Goal: Task Accomplishment & Management: Manage account settings

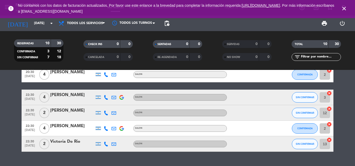
scroll to position [104, 0]
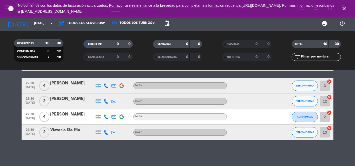
click at [0, 120] on bookings-row "20:30 [DATE] 3 [PERSON_NAME] SALON SIN CONFIRMAR 3 cancel 20:30 [DATE] 4 [PERSO…" at bounding box center [177, 58] width 355 height 163
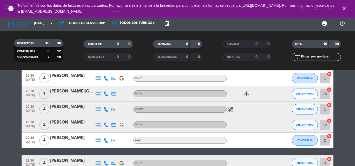
scroll to position [0, 0]
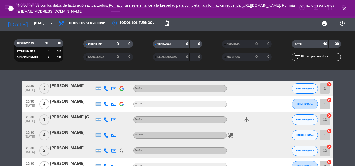
click at [231, 133] on icon "healing" at bounding box center [230, 135] width 6 height 6
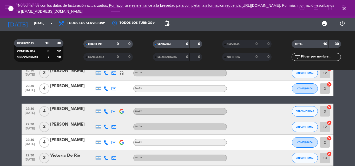
click at [0, 125] on bookings-row "20:30 [DATE] 3 [PERSON_NAME] SALON SIN CONFIRMAR 3 cancel 20:30 [DATE] 4 [PERSO…" at bounding box center [177, 84] width 355 height 163
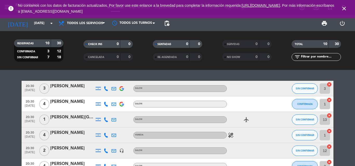
click at [5, 133] on bookings-row "20:30 [DATE] 3 [PERSON_NAME] SALON SIN CONFIRMAR 3 cancel 20:30 [DATE] 4 [PERSO…" at bounding box center [177, 162] width 355 height 163
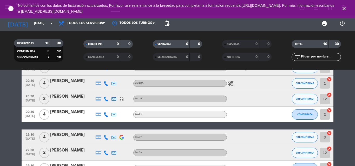
click at [347, 125] on bookings-row "20:30 [DATE] 3 [PERSON_NAME] SALON SIN CONFIRMAR 3 cancel 20:30 [DATE] 4 [PERSO…" at bounding box center [177, 110] width 355 height 163
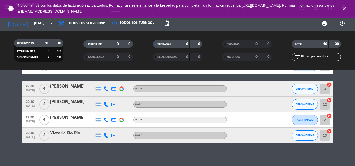
scroll to position [52, 0]
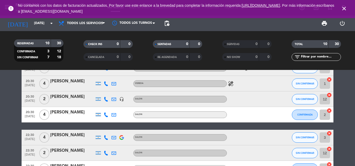
click at [350, 116] on bookings-row "20:30 [DATE] 3 [PERSON_NAME] SALON SIN CONFIRMAR 3 cancel 20:30 [DATE] 4 [PERSO…" at bounding box center [177, 110] width 355 height 163
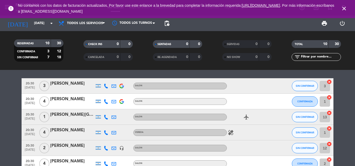
scroll to position [0, 0]
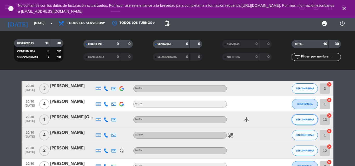
click at [302, 120] on span "SIN CONFIRMAR" at bounding box center [304, 119] width 18 height 3
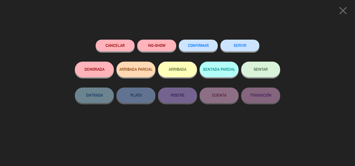
click at [246, 44] on button "SERVIR" at bounding box center [239, 46] width 39 height 12
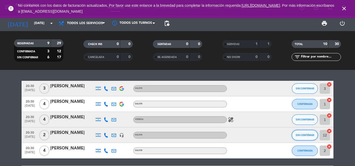
click at [300, 138] on button "SIN CONFIRMAR" at bounding box center [305, 135] width 26 height 10
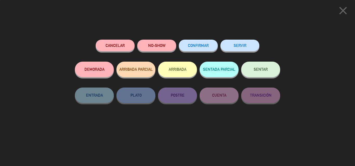
click at [228, 45] on button "SERVIR" at bounding box center [239, 46] width 39 height 12
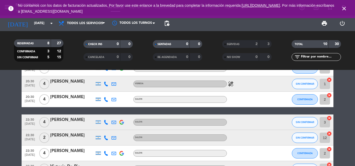
scroll to position [52, 0]
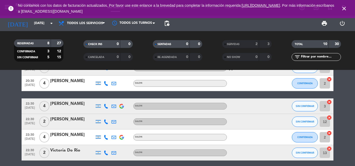
click at [5, 110] on bookings-row "20:30 [DATE] 3 [PERSON_NAME] SALON SIN CONFIRMAR 3 cancel 20:30 [DATE] 4 [PERSO…" at bounding box center [177, 95] width 355 height 132
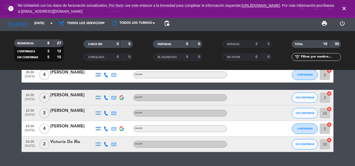
scroll to position [72, 0]
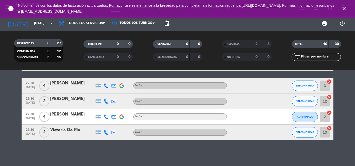
click at [350, 108] on bookings-row "20:30 [DATE] 3 [PERSON_NAME] SALON SIN CONFIRMAR 3 cancel 20:30 [DATE] 4 [PERSO…" at bounding box center [177, 75] width 355 height 132
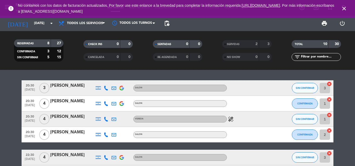
scroll to position [0, 0]
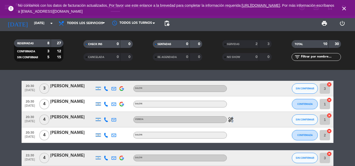
click at [232, 120] on icon "healing" at bounding box center [230, 120] width 6 height 6
click at [2, 127] on bookings-row "20:30 [DATE] 3 [PERSON_NAME] SALON SIN CONFIRMAR 3 cancel 20:30 [DATE] 4 [PERSO…" at bounding box center [177, 147] width 355 height 132
click at [12, 100] on bookings-row "20:30 [DATE] 3 [PERSON_NAME] SALON SIN CONFIRMAR 3 cancel 20:30 [DATE] 4 [PERSO…" at bounding box center [177, 147] width 355 height 132
click at [299, 87] on button "SIN CONFIRMAR" at bounding box center [305, 89] width 26 height 10
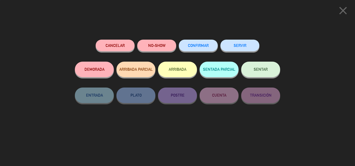
click at [243, 49] on button "SERVIR" at bounding box center [239, 46] width 39 height 12
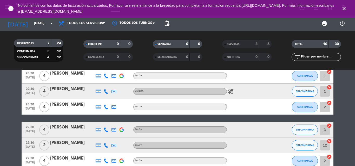
scroll to position [26, 0]
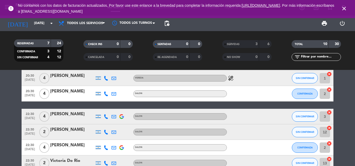
click at [1, 99] on bookings-row "20:30 [DATE] 4 [PERSON_NAME] SALON CONFIRMADA 1 cancel 20:30 [DATE] 4 [PERSON_N…" at bounding box center [177, 113] width 355 height 116
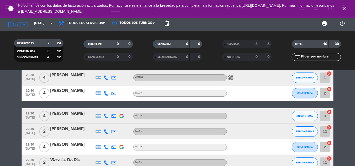
scroll to position [0, 0]
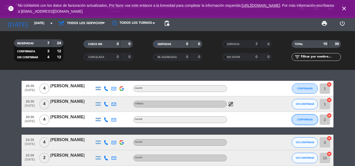
click at [302, 118] on button "CONFIRMADA" at bounding box center [305, 120] width 26 height 10
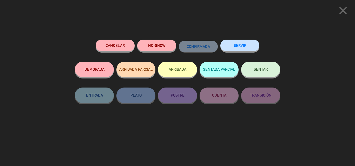
click at [246, 45] on button "SERVIR" at bounding box center [239, 46] width 39 height 12
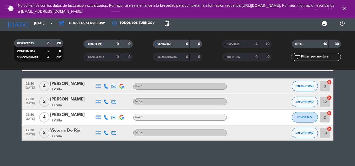
scroll to position [41, 0]
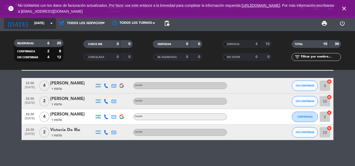
click at [45, 23] on input "[DATE]" at bounding box center [53, 23] width 44 height 9
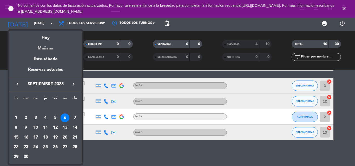
click at [45, 48] on div "Mañana" at bounding box center [45, 46] width 73 height 11
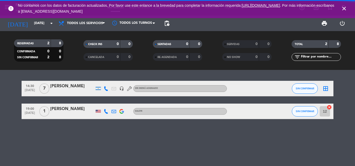
scroll to position [0, 0]
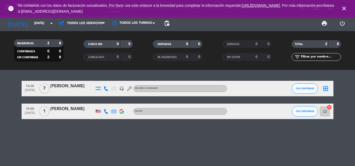
click at [8, 96] on bookings-row "14:30 [DATE] 7 [PERSON_NAME] headset_mic Sin menú asignado SIN CONFIRMAR border…" at bounding box center [177, 100] width 355 height 38
click at [107, 87] on icon at bounding box center [106, 88] width 5 height 5
click at [61, 146] on div "14:30 [DATE] 7 [PERSON_NAME] [PHONE_NUMBER] Copiar content_paste | headset_mic …" at bounding box center [177, 118] width 355 height 96
click at [105, 88] on icon at bounding box center [106, 88] width 5 height 5
drag, startPoint x: 107, startPoint y: 80, endPoint x: 109, endPoint y: 76, distance: 3.6
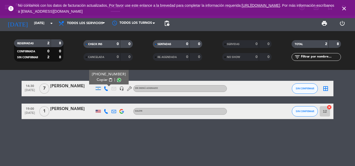
click at [109, 80] on span "content_paste" at bounding box center [111, 80] width 4 height 4
click at [0, 113] on bookings-row "14:30 [DATE] 7 [PERSON_NAME] [PHONE_NUMBER] Copiar content_paste | headset_mic …" at bounding box center [177, 100] width 355 height 38
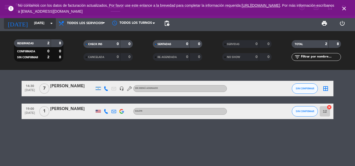
click at [41, 23] on input "[DATE]" at bounding box center [53, 23] width 44 height 9
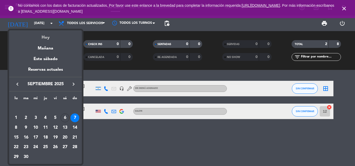
click at [43, 37] on div "Hoy" at bounding box center [45, 35] width 73 height 11
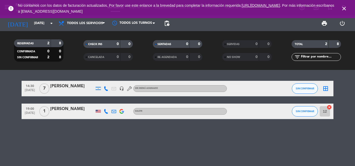
type input "[DATE]"
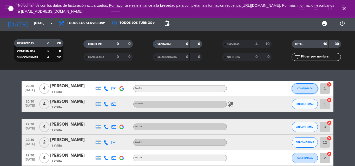
click at [297, 89] on span "CONFIRMADA" at bounding box center [304, 88] width 15 height 3
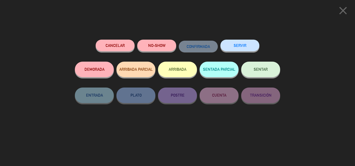
click at [164, 44] on button "NO-SHOW" at bounding box center [156, 46] width 39 height 12
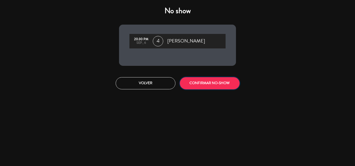
click at [203, 85] on button "CONFIRMAR NO-SHOW" at bounding box center [210, 83] width 60 height 12
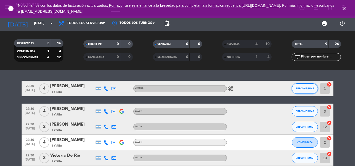
click at [307, 86] on button "SIN CONFIRMAR" at bounding box center [305, 89] width 26 height 10
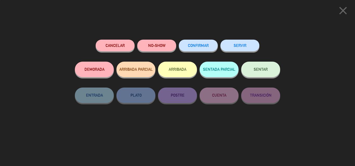
click at [159, 43] on button "NO-SHOW" at bounding box center [156, 46] width 39 height 12
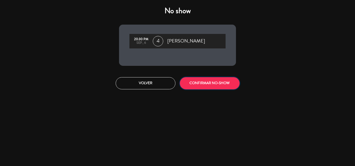
click at [207, 80] on button "CONFIRMAR NO-SHOW" at bounding box center [210, 83] width 60 height 12
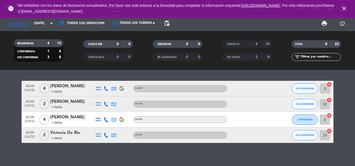
click at [12, 99] on bookings-row "22:30 [DATE] 4 [PERSON_NAME] 1 Visita SALON SIN CONFIRMAR 3 cancel 22:30 [DATE]…" at bounding box center [177, 112] width 355 height 62
click at [352, 95] on bookings-row "22:30 [DATE] 4 [PERSON_NAME] 1 Visita SALON SIN CONFIRMAR 3 cancel 22:30 [DATE]…" at bounding box center [177, 112] width 355 height 62
click at [64, 145] on div "22:30 [DATE] 4 [PERSON_NAME] 1 Visita SALON SIN CONFIRMAR 3 cancel 22:30 [DATE]…" at bounding box center [177, 118] width 355 height 96
click at [105, 90] on icon at bounding box center [106, 88] width 5 height 5
click at [107, 81] on span "content_paste" at bounding box center [109, 80] width 4 height 4
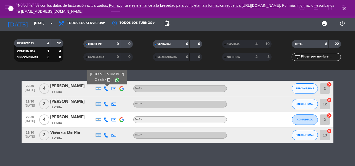
click at [105, 118] on icon at bounding box center [106, 120] width 5 height 5
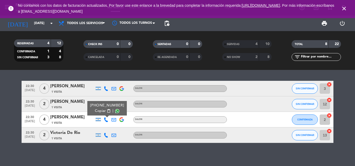
click at [108, 110] on span "content_paste" at bounding box center [109, 111] width 4 height 4
click at [99, 154] on div "22:30 [DATE] 4 [PERSON_NAME] 1 Visita SALON SIN CONFIRMAR 3 cancel 22:30 [DATE]…" at bounding box center [177, 118] width 355 height 96
click at [7, 105] on bookings-row "22:30 [DATE] 4 [PERSON_NAME] 1 Visita SALON SIN CONFIRMAR 3 cancel 22:30 [DATE]…" at bounding box center [177, 112] width 355 height 62
click at [304, 132] on button "SIN CONFIRMAR" at bounding box center [305, 135] width 26 height 10
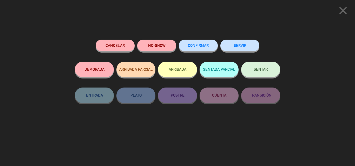
click at [237, 46] on button "SERVIR" at bounding box center [239, 46] width 39 height 12
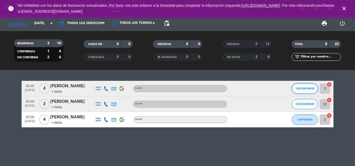
click at [299, 87] on button "SIN CONFIRMAR" at bounding box center [305, 89] width 26 height 10
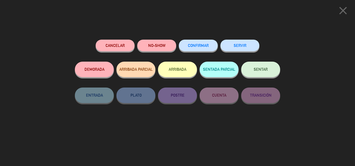
click at [248, 45] on button "SERVIR" at bounding box center [239, 46] width 39 height 12
